Goal: Check status: Check status

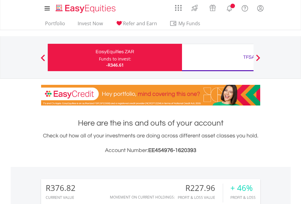
scroll to position [58, 96]
click at [99, 58] on div "Funds to invest:" at bounding box center [115, 59] width 32 height 6
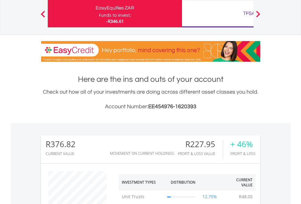
click at [218, 14] on div "TFSA" at bounding box center [249, 13] width 127 height 9
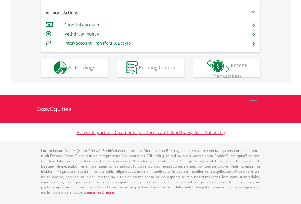
scroll to position [519, 0]
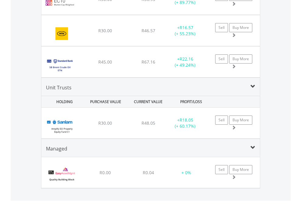
scroll to position [58, 96]
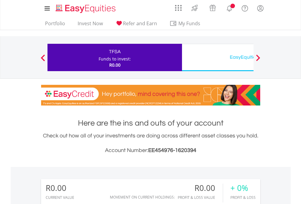
scroll to position [453, 0]
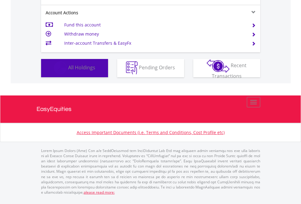
click at [68, 71] on span "All Holdings" at bounding box center [81, 67] width 27 height 7
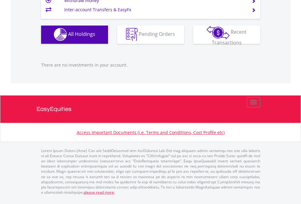
scroll to position [603, 0]
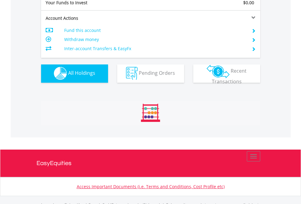
scroll to position [603, 0]
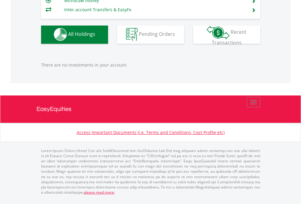
scroll to position [58, 96]
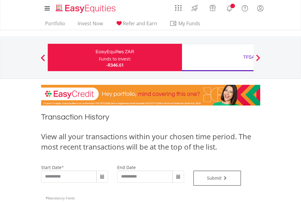
type input "**********"
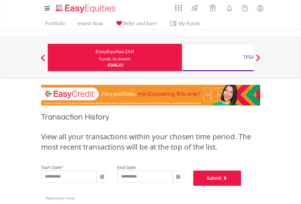
click at [242, 186] on button "Submit" at bounding box center [217, 178] width 48 height 15
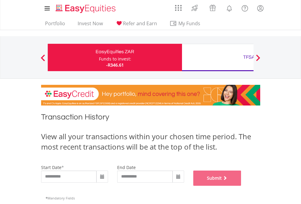
scroll to position [247, 0]
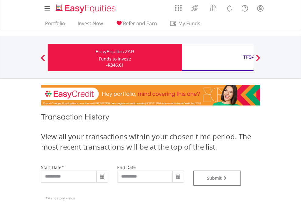
click at [218, 58] on div "TFSA" at bounding box center [249, 57] width 127 height 9
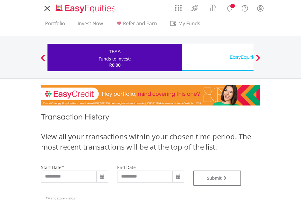
type input "**********"
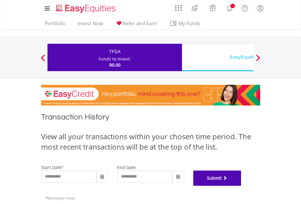
click at [242, 186] on button "Submit" at bounding box center [217, 178] width 48 height 15
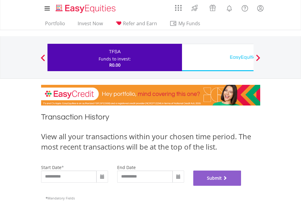
scroll to position [247, 0]
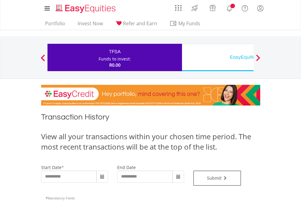
click at [218, 58] on div "EasyEquities USD" at bounding box center [249, 57] width 127 height 9
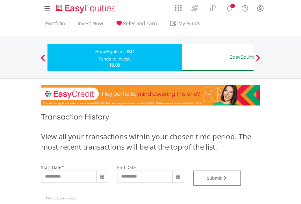
type input "**********"
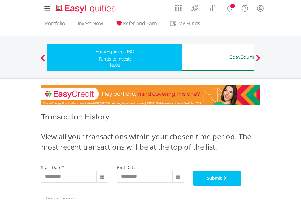
click at [242, 186] on button "Submit" at bounding box center [217, 178] width 48 height 15
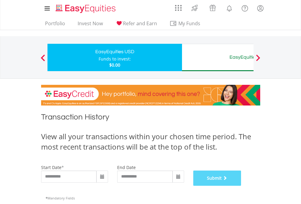
scroll to position [247, 0]
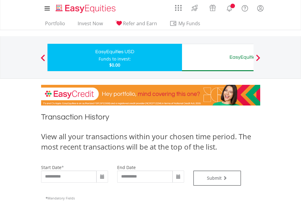
click at [218, 58] on div "EasyEquities AUD" at bounding box center [249, 57] width 127 height 9
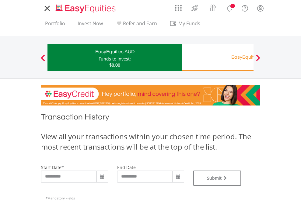
type input "**********"
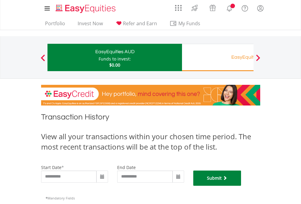
click at [242, 186] on button "Submit" at bounding box center [217, 178] width 48 height 15
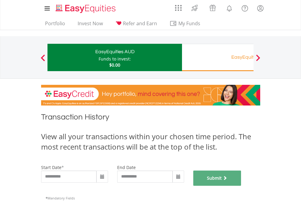
scroll to position [247, 0]
